Goal: Book appointment/travel/reservation

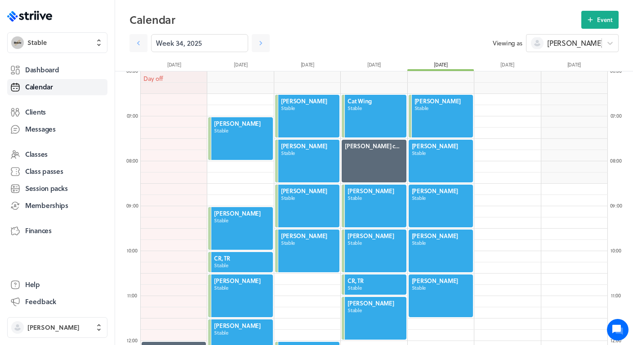
scroll to position [1079, 467]
click at [259, 43] on icon at bounding box center [260, 43] width 9 height 9
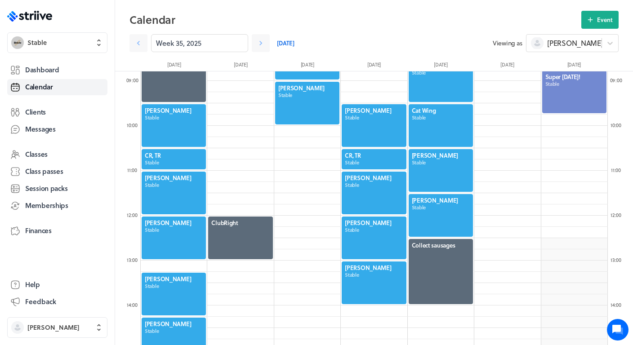
scroll to position [458, 0]
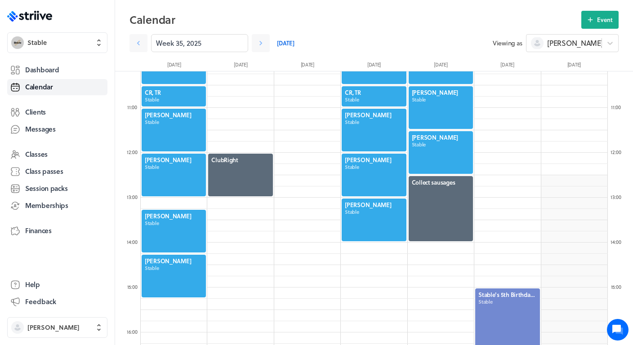
click at [178, 129] on div at bounding box center [174, 130] width 66 height 45
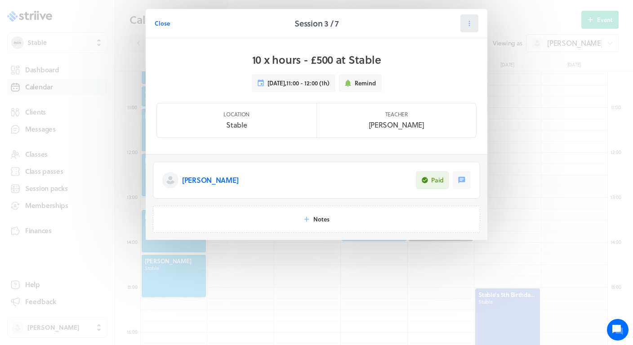
click at [474, 27] on button at bounding box center [469, 23] width 18 height 18
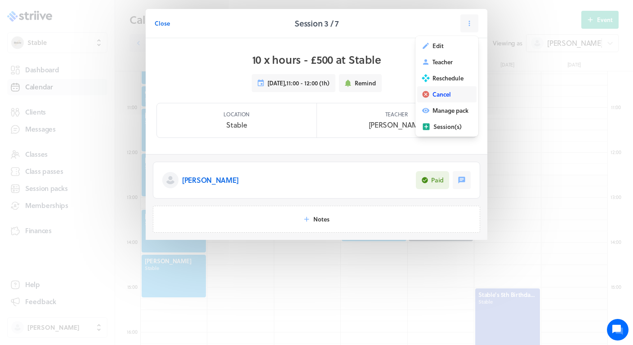
click at [440, 93] on span "Cancel" at bounding box center [442, 94] width 18 height 8
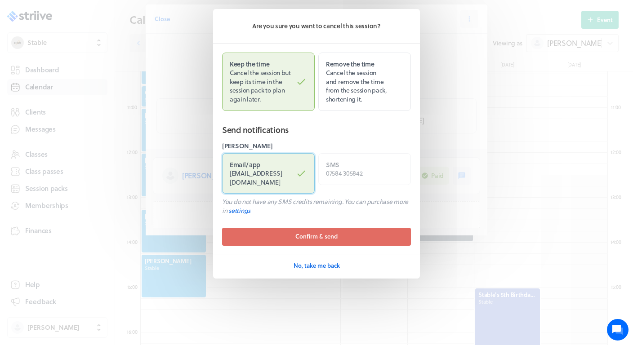
click at [282, 174] on span "[EMAIL_ADDRESS][DOMAIN_NAME]" at bounding box center [256, 178] width 53 height 18
click at [0, 0] on input "Email / app [EMAIL_ADDRESS][DOMAIN_NAME]" at bounding box center [0, 0] width 0 height 0
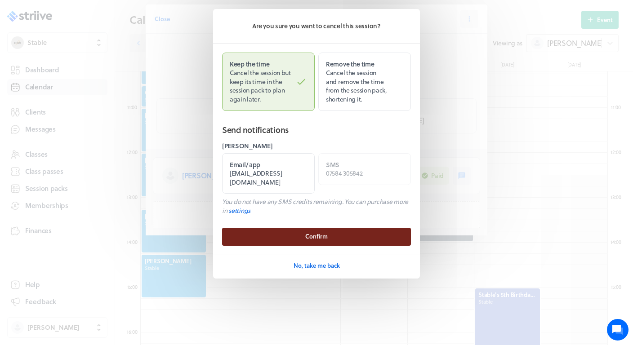
click at [317, 232] on span "Confirm" at bounding box center [316, 236] width 22 height 8
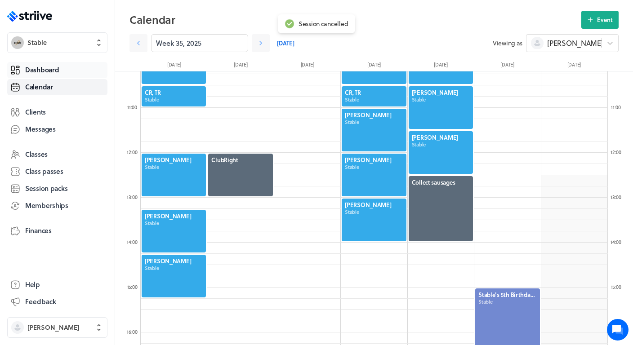
click at [66, 72] on link "Dashboard" at bounding box center [57, 70] width 100 height 16
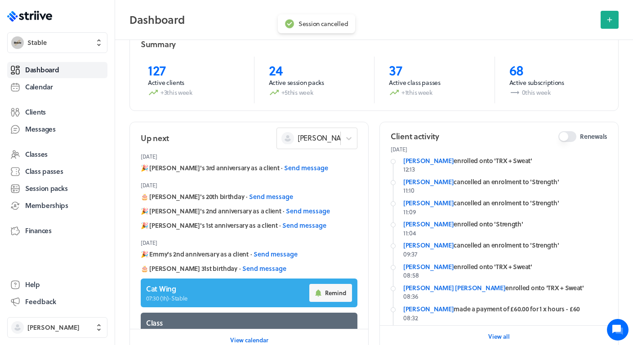
scroll to position [63, 0]
click at [343, 143] on div at bounding box center [349, 139] width 16 height 16
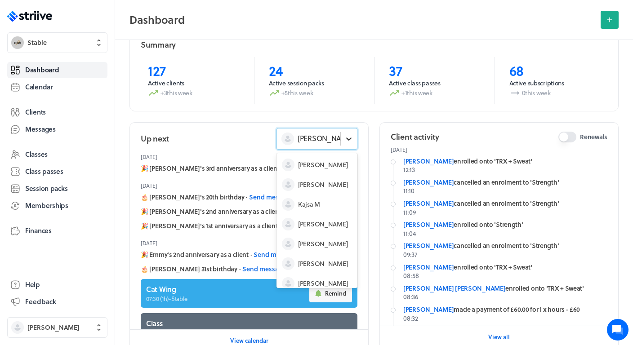
scroll to position [27, 0]
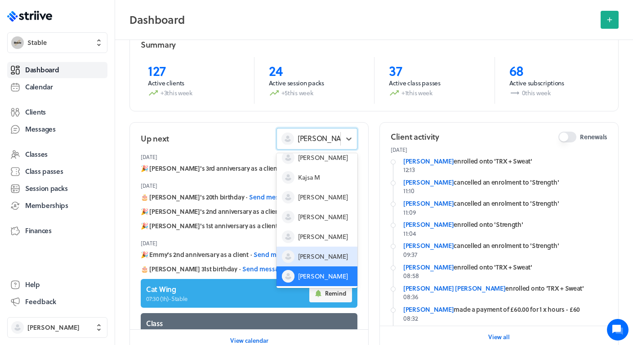
click at [320, 258] on div "[PERSON_NAME]" at bounding box center [317, 257] width 81 height 20
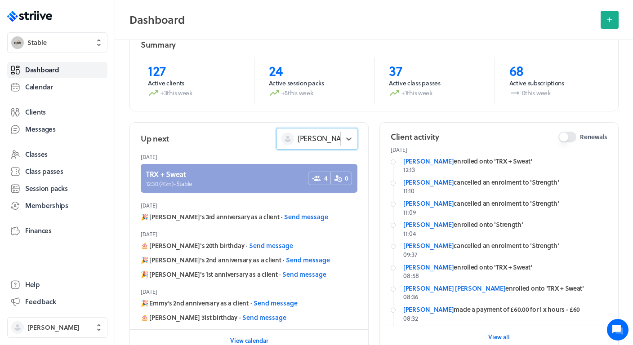
click at [244, 182] on link at bounding box center [249, 178] width 217 height 29
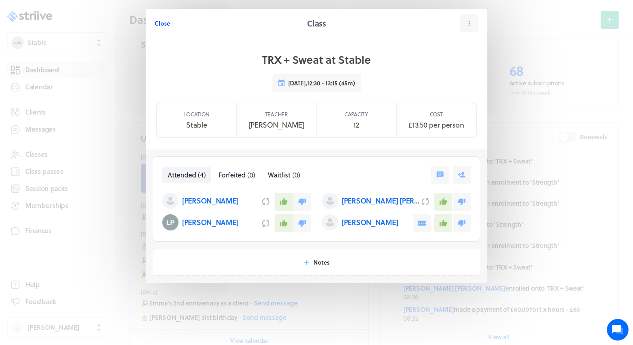
click at [160, 18] on button "Close" at bounding box center [162, 23] width 15 height 18
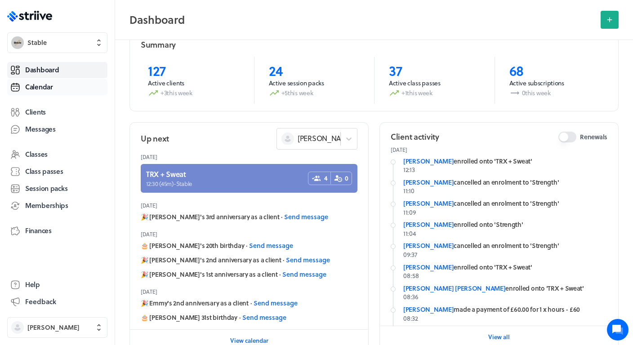
click at [61, 93] on link "Calendar" at bounding box center [57, 87] width 100 height 16
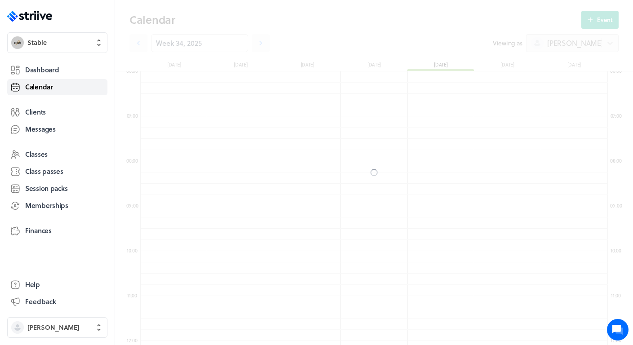
scroll to position [1079, 467]
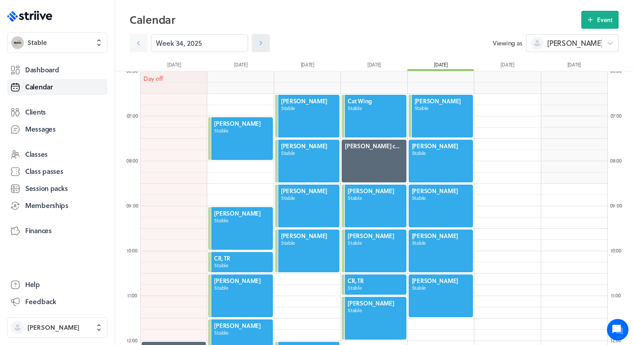
click at [259, 45] on icon at bounding box center [260, 43] width 9 height 9
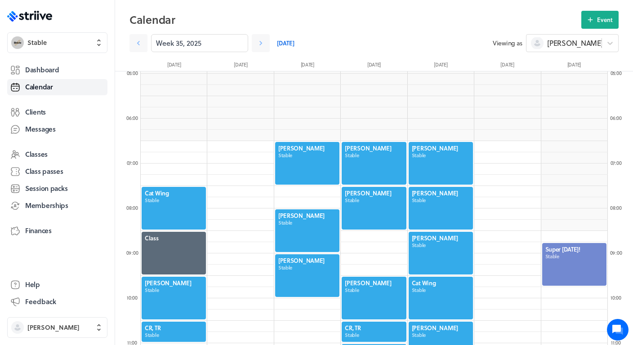
scroll to position [222, 0]
